Goal: Find specific page/section: Find specific page/section

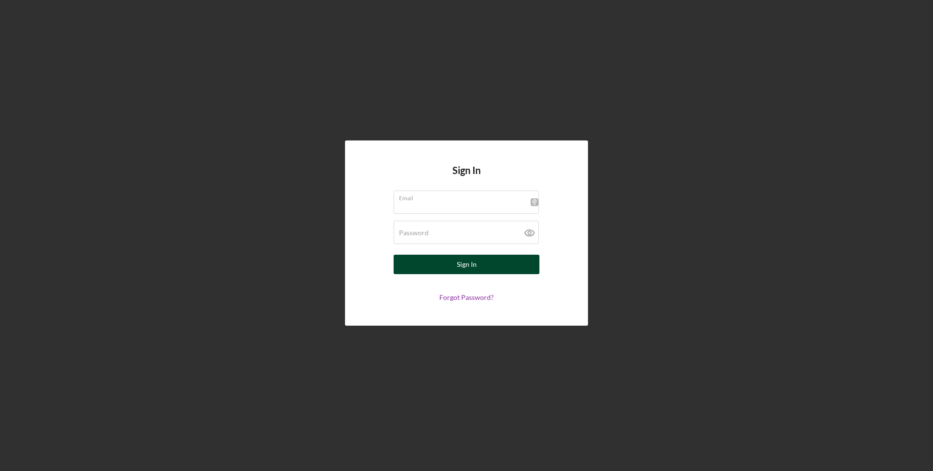
type input "[DOMAIN_NAME][EMAIL_ADDRESS][DOMAIN_NAME]"
click at [455, 260] on button "Sign In" at bounding box center [467, 264] width 146 height 19
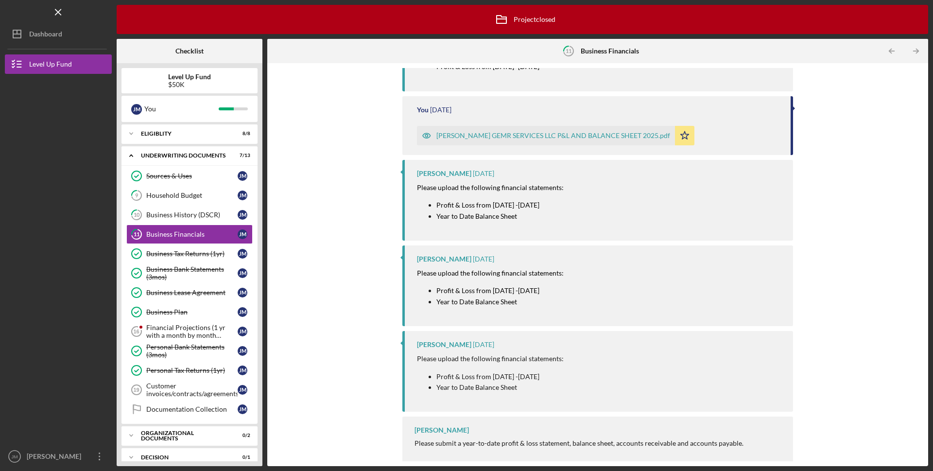
scroll to position [228, 0]
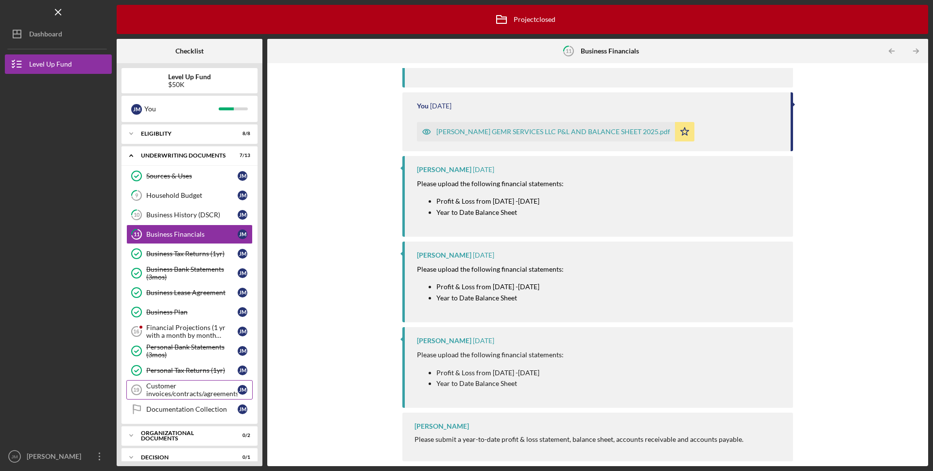
click at [202, 390] on div "Customer invoices/contracts/agreements" at bounding box center [191, 390] width 91 height 16
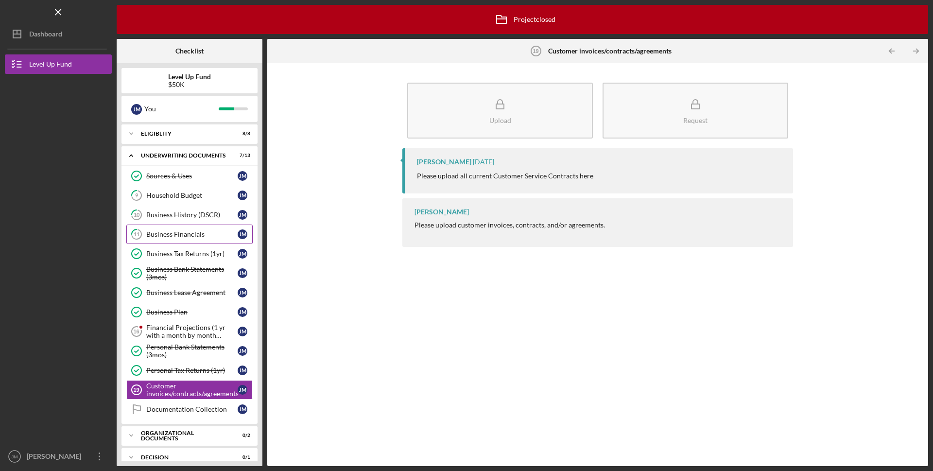
click at [200, 233] on div "Business Financials" at bounding box center [191, 234] width 91 height 8
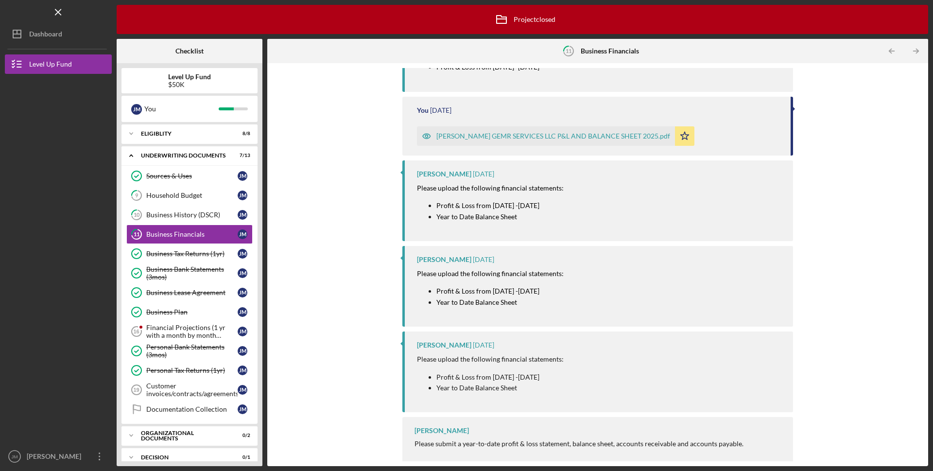
scroll to position [228, 0]
